Goal: Task Accomplishment & Management: Use online tool/utility

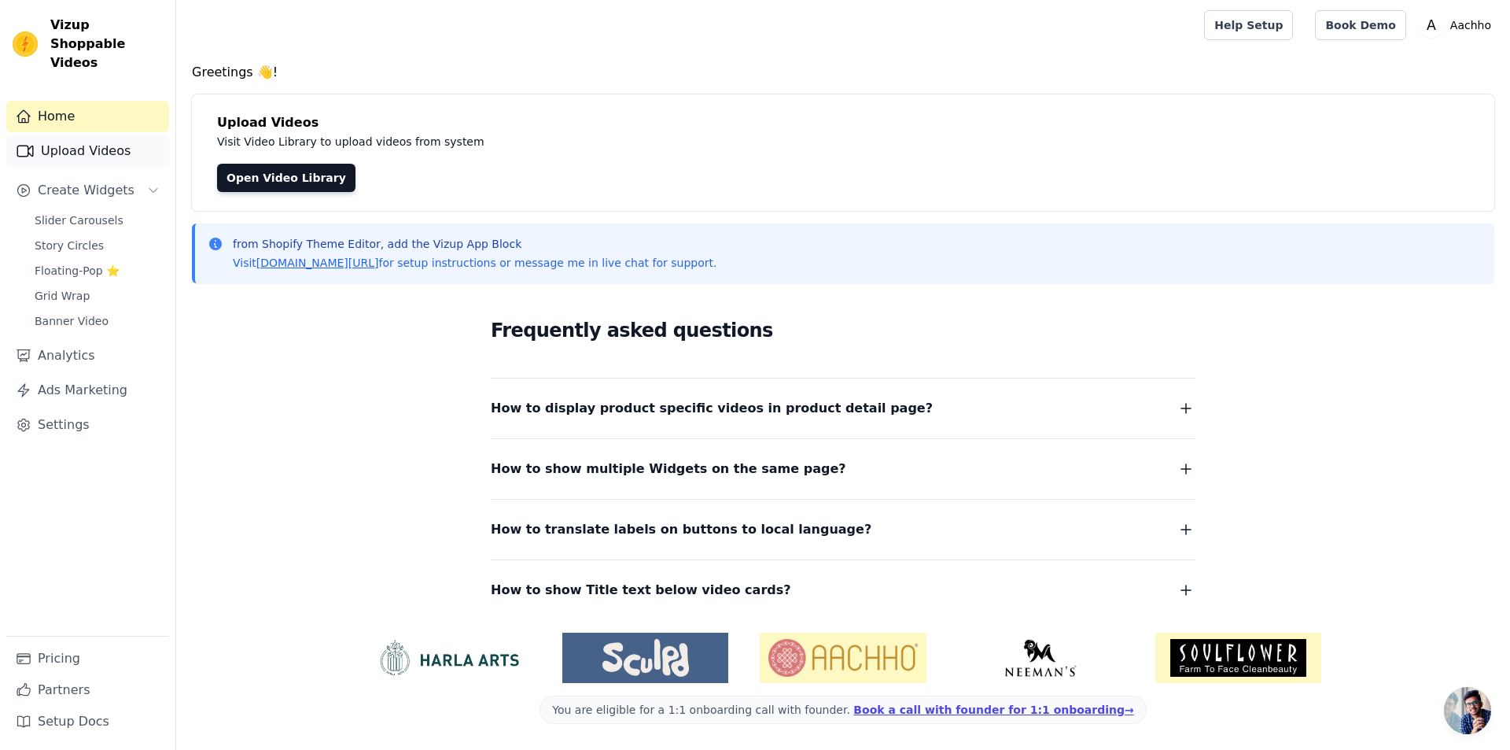
click at [95, 135] on link "Upload Videos" at bounding box center [87, 150] width 163 height 31
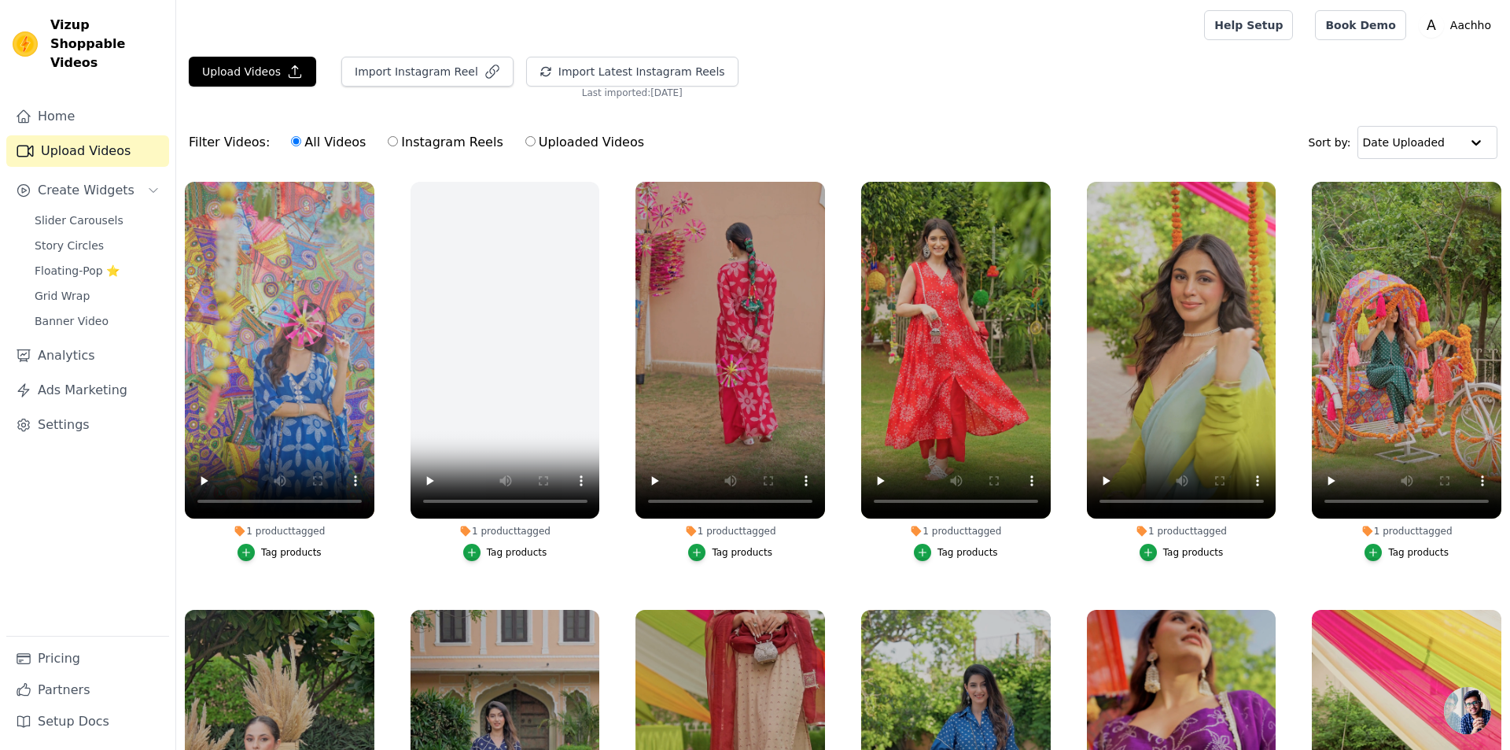
click at [525, 142] on input "Uploaded Videos" at bounding box center [530, 141] width 10 height 10
radio input "true"
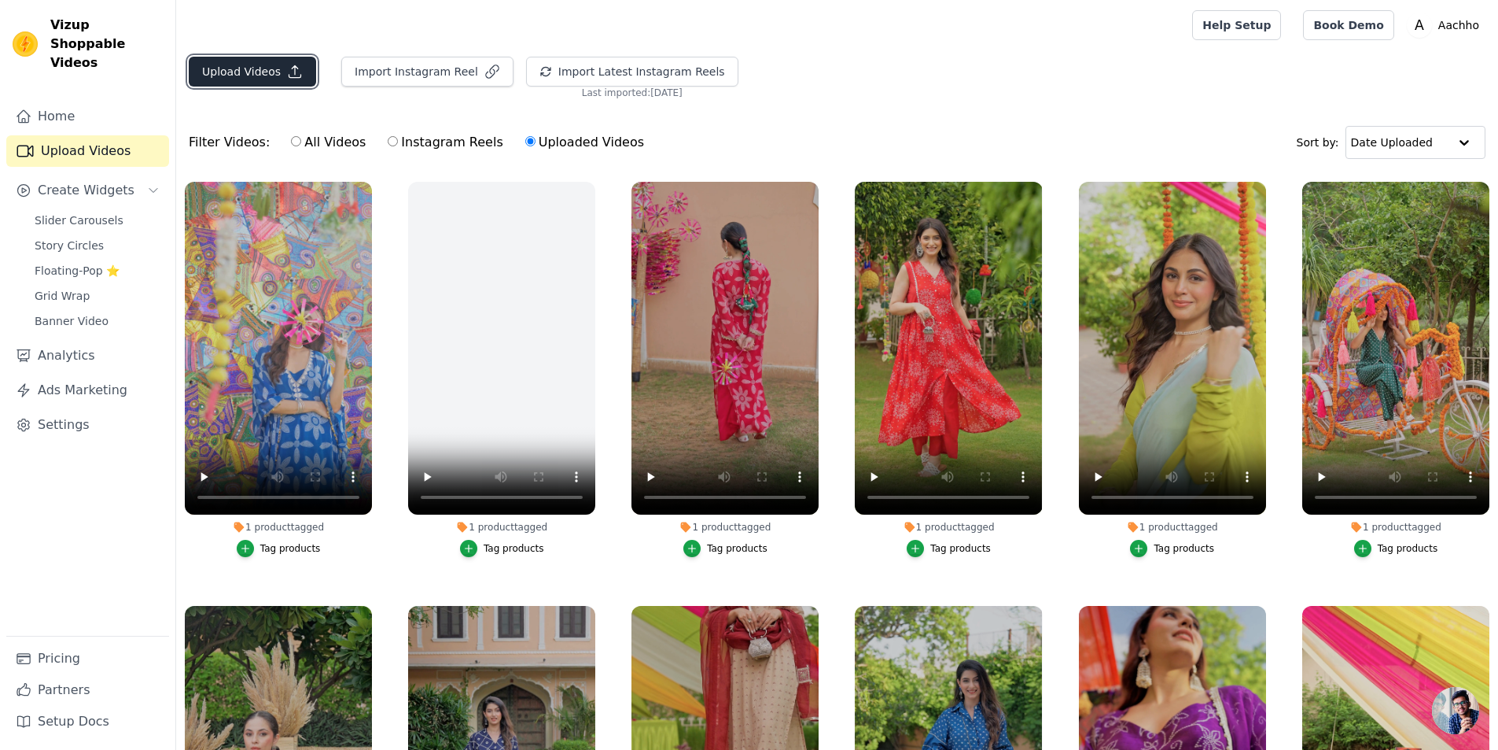
click at [249, 68] on button "Upload Videos" at bounding box center [252, 72] width 127 height 30
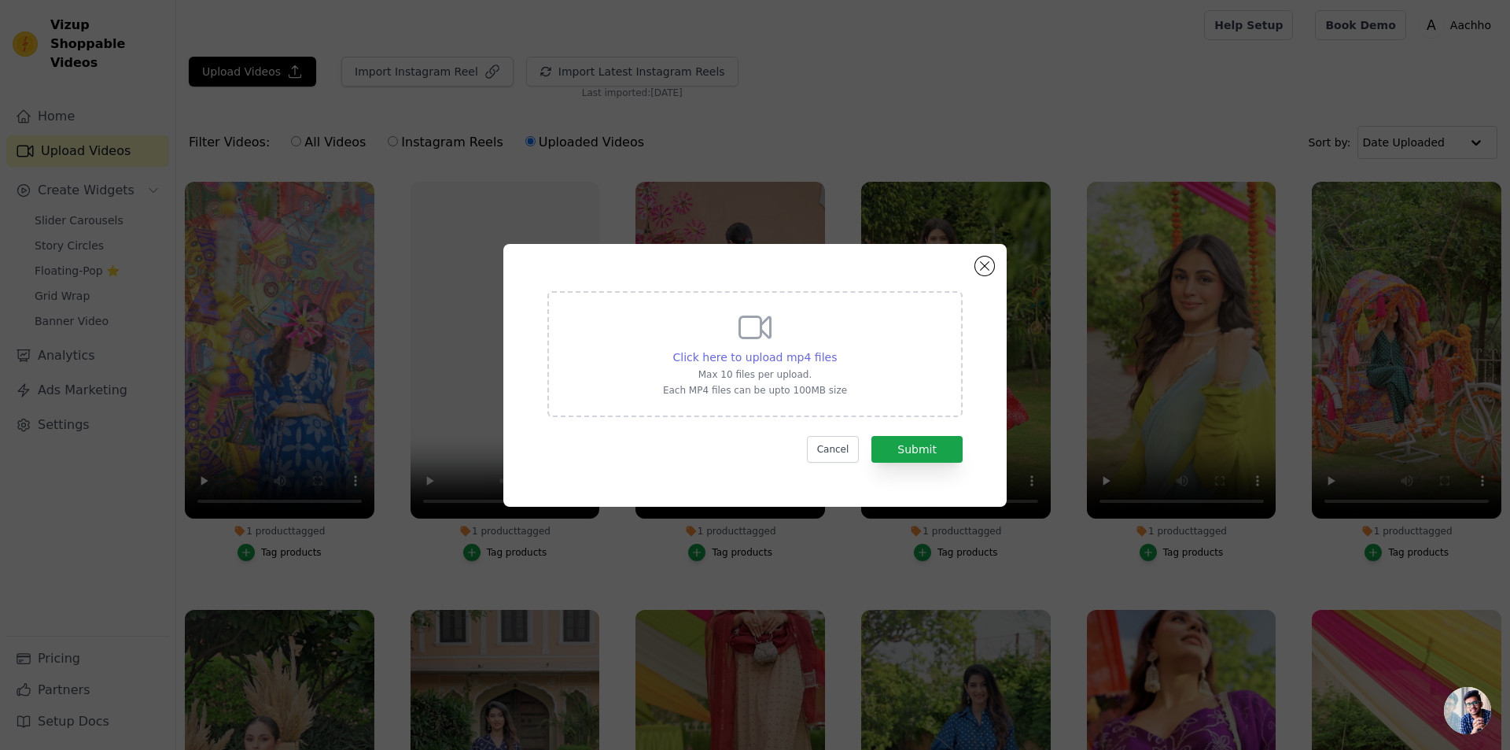
click at [753, 358] on span "Click here to upload mp4 files" at bounding box center [755, 357] width 164 height 13
click at [836, 349] on input "Click here to upload mp4 files Max 10 files per upload. Each MP4 files can be u…" at bounding box center [836, 348] width 1 height 1
type input "C:\fakepath\02. Golden Daisy Mustard Embroidered Doria Suit Set.mp4"
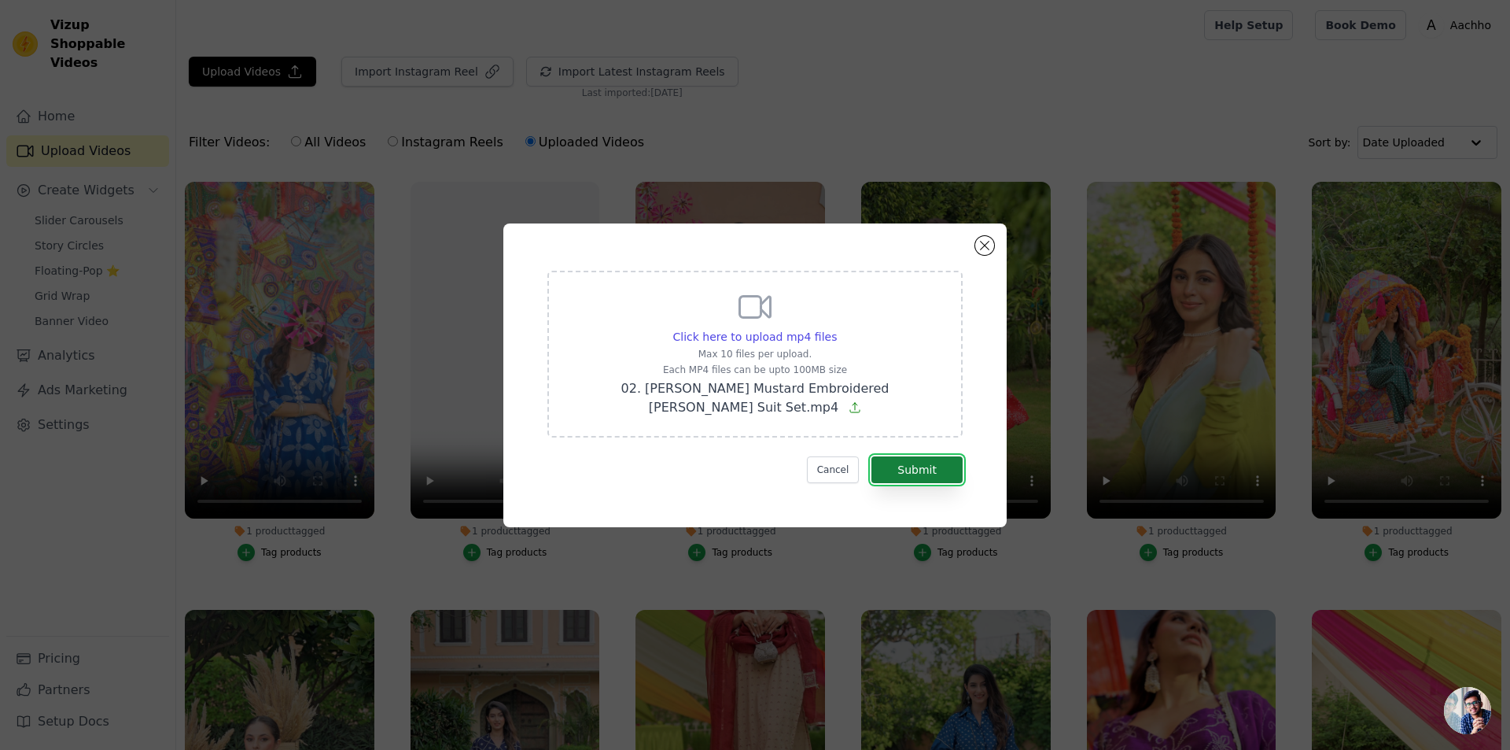
click at [906, 468] on button "Submit" at bounding box center [916, 469] width 91 height 27
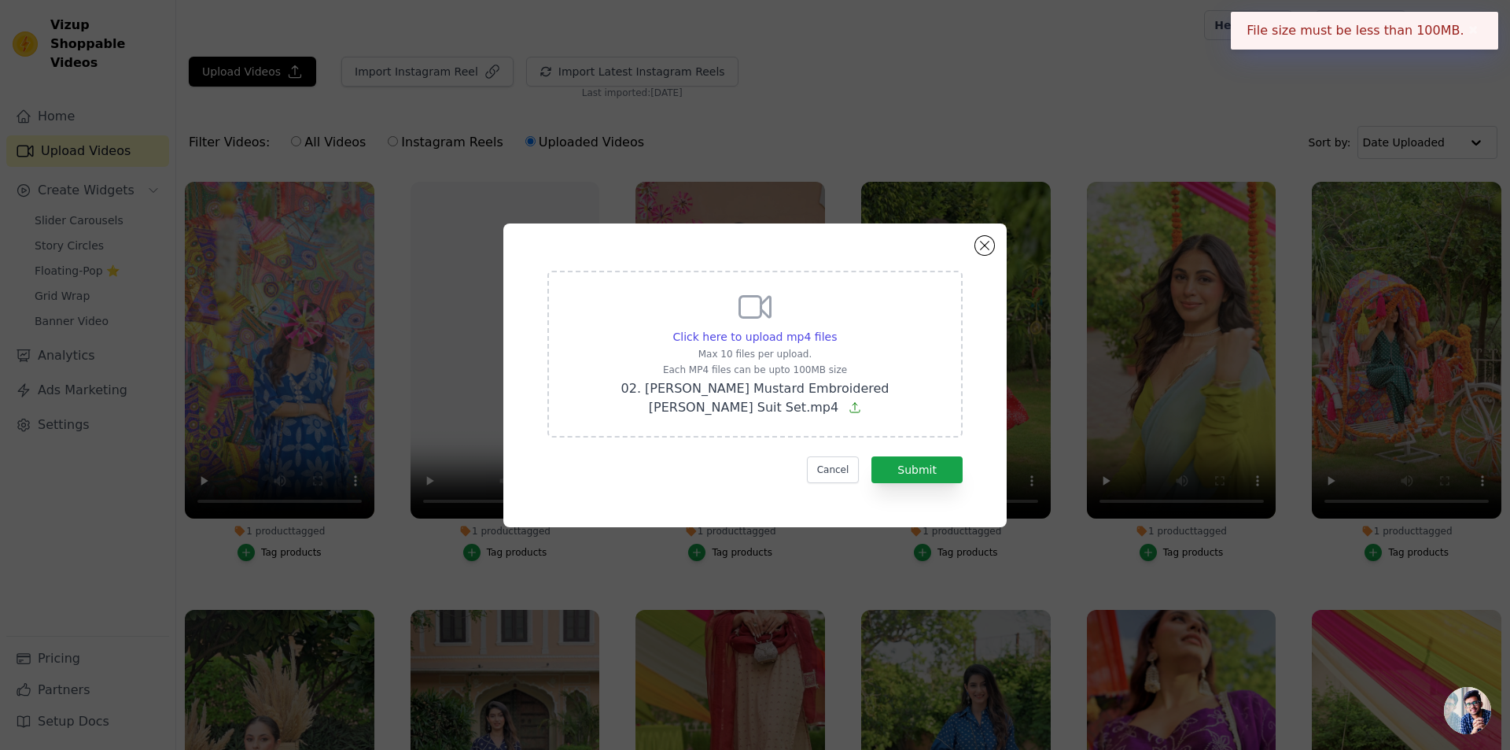
click at [1464, 28] on button "✖" at bounding box center [1473, 30] width 18 height 19
